Goal: Information Seeking & Learning: Learn about a topic

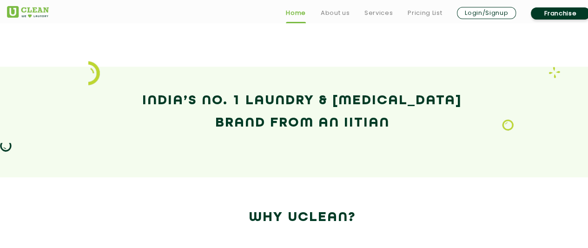
scroll to position [596, 0]
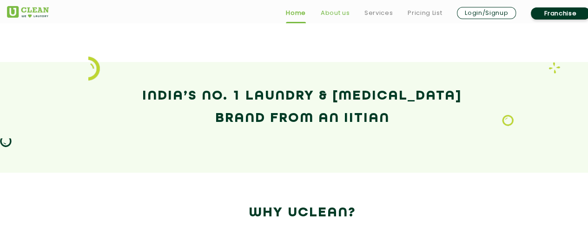
click at [341, 13] on link "About us" at bounding box center [335, 12] width 29 height 11
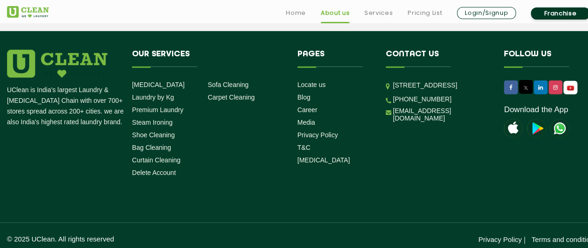
scroll to position [1386, 0]
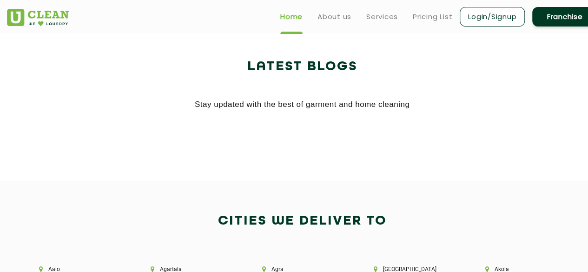
scroll to position [1769, 0]
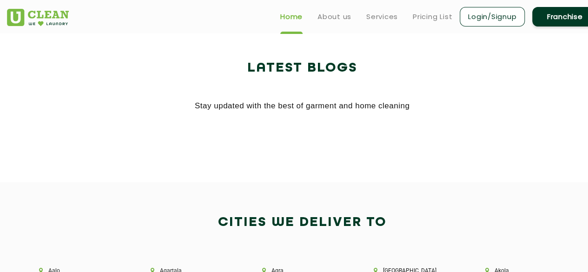
click at [316, 69] on h2 "Latest Blogs" at bounding box center [302, 68] width 591 height 22
click at [318, 109] on p "Stay updated with the best of garment and home cleaning" at bounding box center [302, 106] width 591 height 14
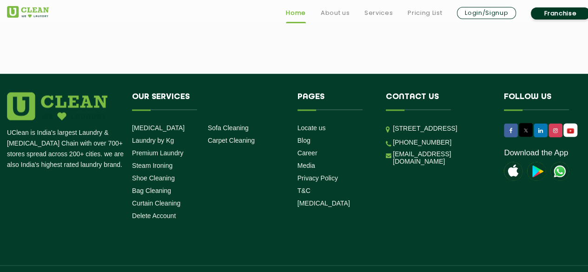
scroll to position [2640, 0]
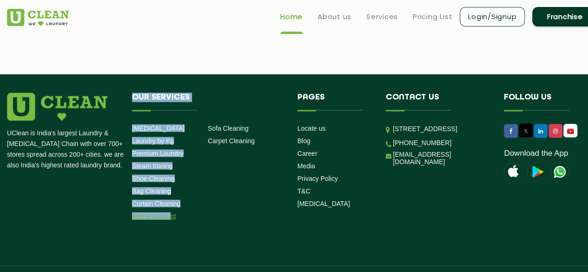
drag, startPoint x: 132, startPoint y: 92, endPoint x: 170, endPoint y: 214, distance: 127.7
click at [170, 110] on div "Our Services [MEDICAL_DATA] Laundry by Kg Premium Laundry Steam Ironing Shoe Cl…" at bounding box center [208, 102] width 152 height 18
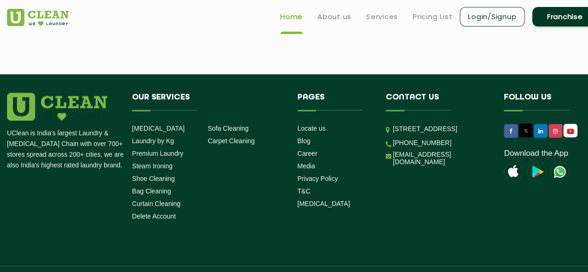
click at [201, 208] on ul "Dry Cleaning Laundry by Kg Premium Laundry Steam Ironing Shoe Cleaning Bag Clea…" at bounding box center [170, 173] width 76 height 100
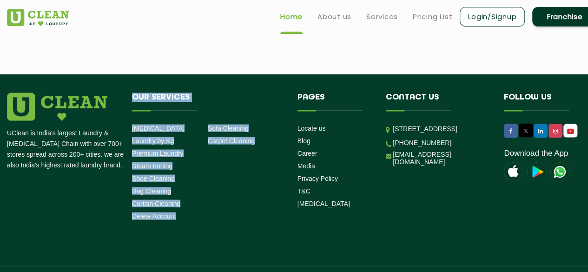
drag, startPoint x: 133, startPoint y: 90, endPoint x: 268, endPoint y: 142, distance: 145.0
click at [268, 110] on div "Our Services Dry Cleaning Laundry by Kg Premium Laundry Steam Ironing Shoe Clea…" at bounding box center [208, 102] width 152 height 18
copy div "Our Services Dry Cleaning Laundry by Kg Premium Laundry Steam Ironing Shoe Clea…"
click at [266, 200] on li "Our Services Dry Cleaning Laundry by Kg Premium Laundry Steam Ironing Shoe Clea…" at bounding box center [208, 158] width 166 height 131
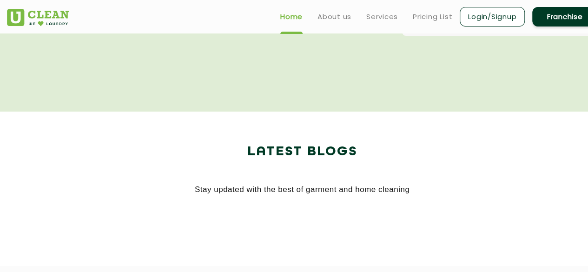
scroll to position [1684, 0]
click at [286, 192] on p "Stay updated with the best of garment and home cleaning" at bounding box center [302, 191] width 591 height 14
click at [283, 189] on p "Stay updated with the best of garment and home cleaning" at bounding box center [302, 191] width 591 height 14
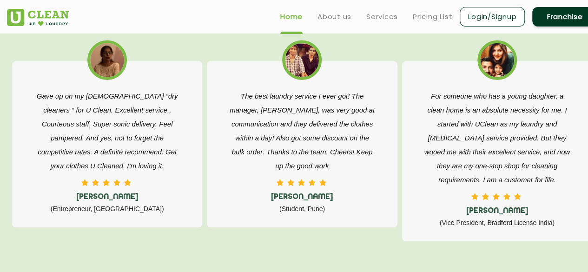
scroll to position [1479, 0]
click at [421, 14] on link "Pricing List" at bounding box center [433, 16] width 40 height 11
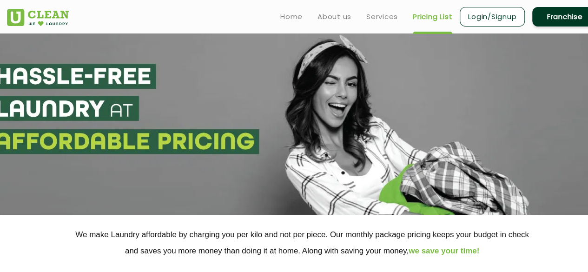
drag, startPoint x: 3, startPoint y: 71, endPoint x: 90, endPoint y: 134, distance: 107.9
click at [90, 134] on section at bounding box center [294, 123] width 588 height 181
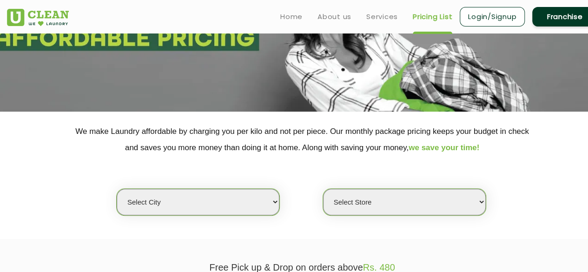
scroll to position [113, 0]
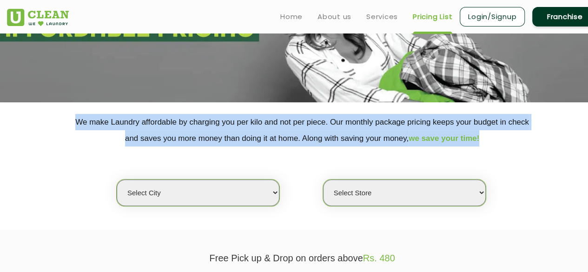
drag, startPoint x: 75, startPoint y: 120, endPoint x: 217, endPoint y: 150, distance: 145.1
click at [217, 150] on div "We make Laundry affordable by charging you per kilo and not per piece. Our mont…" at bounding box center [302, 160] width 605 height 93
copy p "We make Laundry affordable by charging you per kilo and not per piece. Our mont…"
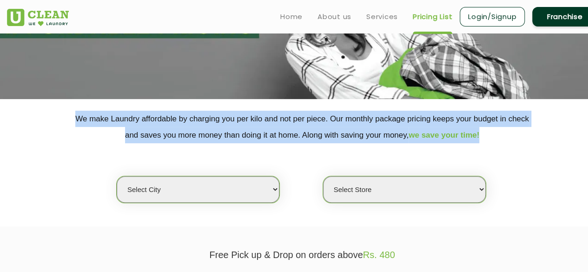
scroll to position [115, 0]
click at [276, 191] on select "Select city Aalo Agartala Agra Ahmedabad Akola Aligarh Alwar - UClean Select Am…" at bounding box center [198, 190] width 163 height 27
click at [222, 191] on select "Select city Aalo Agartala Agra Ahmedabad Akola Aligarh Alwar - UClean Select Am…" at bounding box center [198, 190] width 163 height 27
click at [221, 195] on select "Select city Aalo Agartala Agra Ahmedabad Akola Aligarh Alwar - UClean Select Am…" at bounding box center [198, 190] width 163 height 27
select select "36"
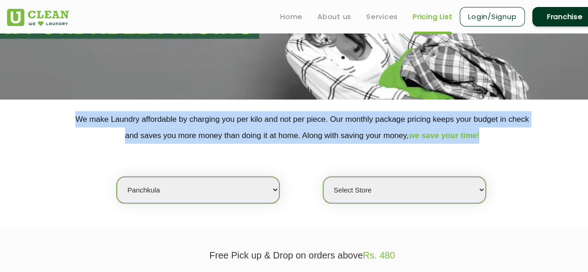
select select "0"
drag, startPoint x: 208, startPoint y: 186, endPoint x: 274, endPoint y: 188, distance: 66.6
click at [274, 188] on select "Select city Aalo Agartala Agra Ahmedabad Akola Aligarh Alwar - UClean Select Am…" at bounding box center [198, 190] width 163 height 27
select select "4"
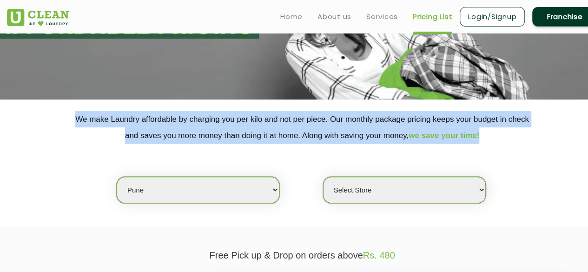
click at [117, 177] on select "Select city Aalo Agartala Agra Ahmedabad Akola Aligarh Alwar - UClean Select Am…" at bounding box center [198, 190] width 163 height 27
click at [485, 188] on select "Select Store UClean Koregaon Park UClean Baner Pune UClean Keshav Nagar Pune UC…" at bounding box center [404, 190] width 163 height 27
select select "155"
click at [323, 177] on select "Select Store UClean Koregaon Park UClean Baner Pune UClean Keshav Nagar Pune UC…" at bounding box center [404, 190] width 163 height 27
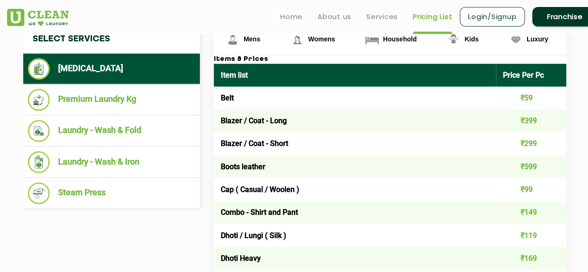
scroll to position [365, 0]
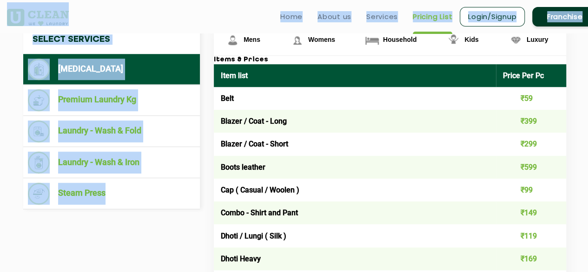
drag, startPoint x: 23, startPoint y: 29, endPoint x: 122, endPoint y: 208, distance: 204.0
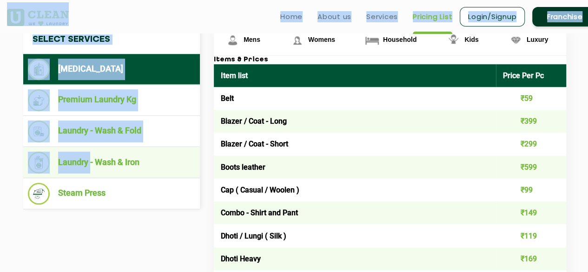
drag, startPoint x: 30, startPoint y: 33, endPoint x: 90, endPoint y: 171, distance: 150.0
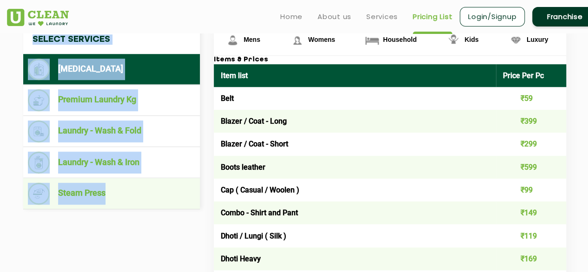
drag, startPoint x: 25, startPoint y: 49, endPoint x: 121, endPoint y: 206, distance: 184.1
click at [121, 206] on nav "Select Services Dry Cleaning Premium Laundry Kg Laundry - Wash & Fold Laundry -…" at bounding box center [111, 117] width 177 height 184
click at [121, 206] on ul "Steam Press" at bounding box center [111, 193] width 177 height 31
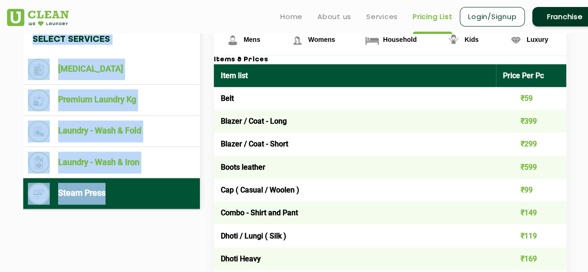
drag, startPoint x: 33, startPoint y: 51, endPoint x: 119, endPoint y: 225, distance: 193.5
copy nav "Select Services Dry Cleaning Premium Laundry Kg Laundry - Wash & Fold Laundry -…"
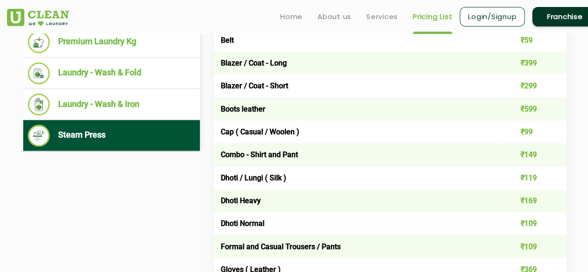
scroll to position [390, 0]
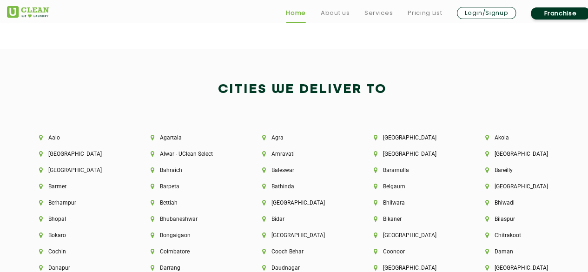
scroll to position [1902, 0]
